Goal: Check status: Check status

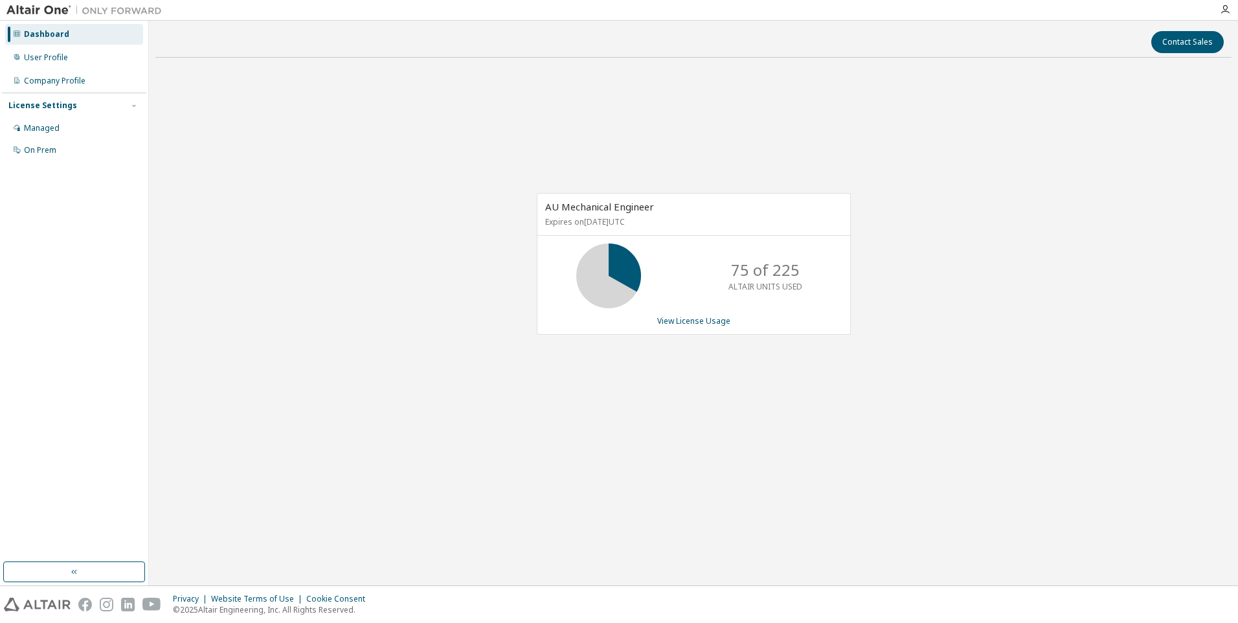
click at [1158, 359] on div "AU Mechanical Engineer Expires on November 29, 2025 UTC 75 of 225 ALTAIR UNITS …" at bounding box center [693, 270] width 1076 height 405
click at [685, 321] on link "View License Usage" at bounding box center [693, 320] width 73 height 11
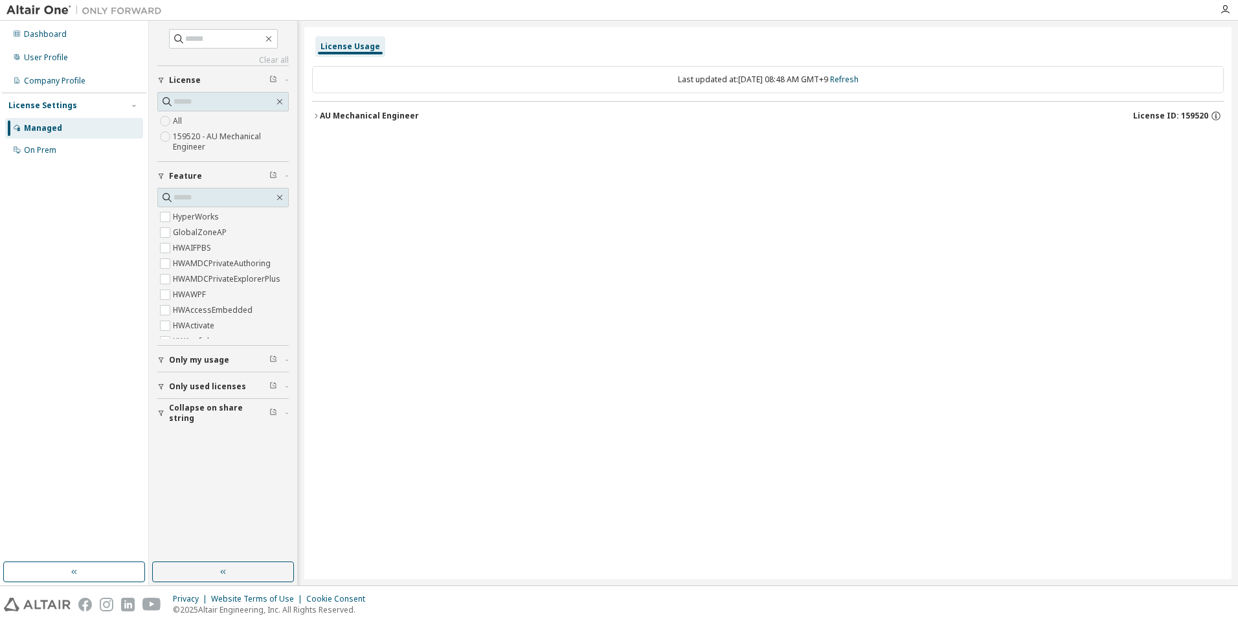
click at [403, 114] on div "AU Mechanical Engineer" at bounding box center [369, 116] width 99 height 10
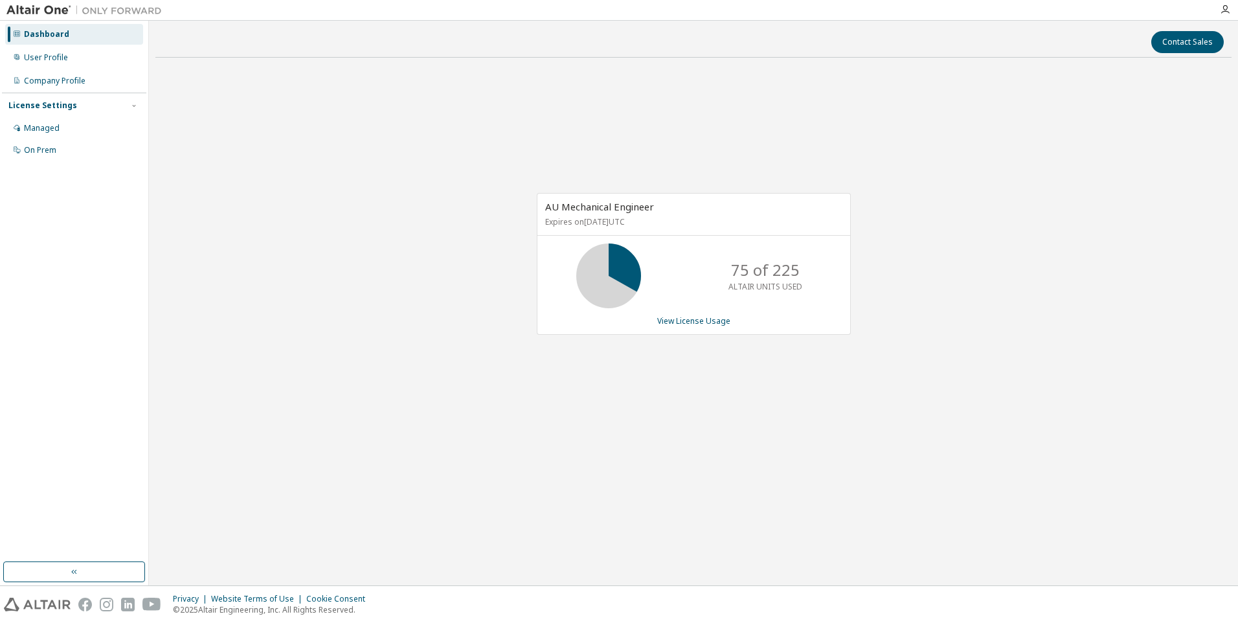
click at [791, 265] on p "75 of 225" at bounding box center [765, 270] width 69 height 22
click at [480, 178] on div "AU Mechanical Engineer Expires on November 29, 2025 UTC 75 of 225 ALTAIR UNITS …" at bounding box center [693, 270] width 1076 height 405
